Goal: Find specific page/section: Find specific page/section

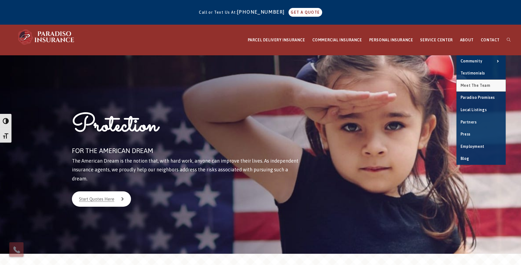
click at [471, 86] on span "Meet the Team" at bounding box center [475, 85] width 30 height 4
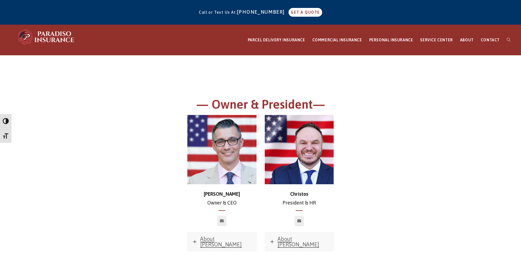
scroll to position [2454, 0]
